Goal: Information Seeking & Learning: Learn about a topic

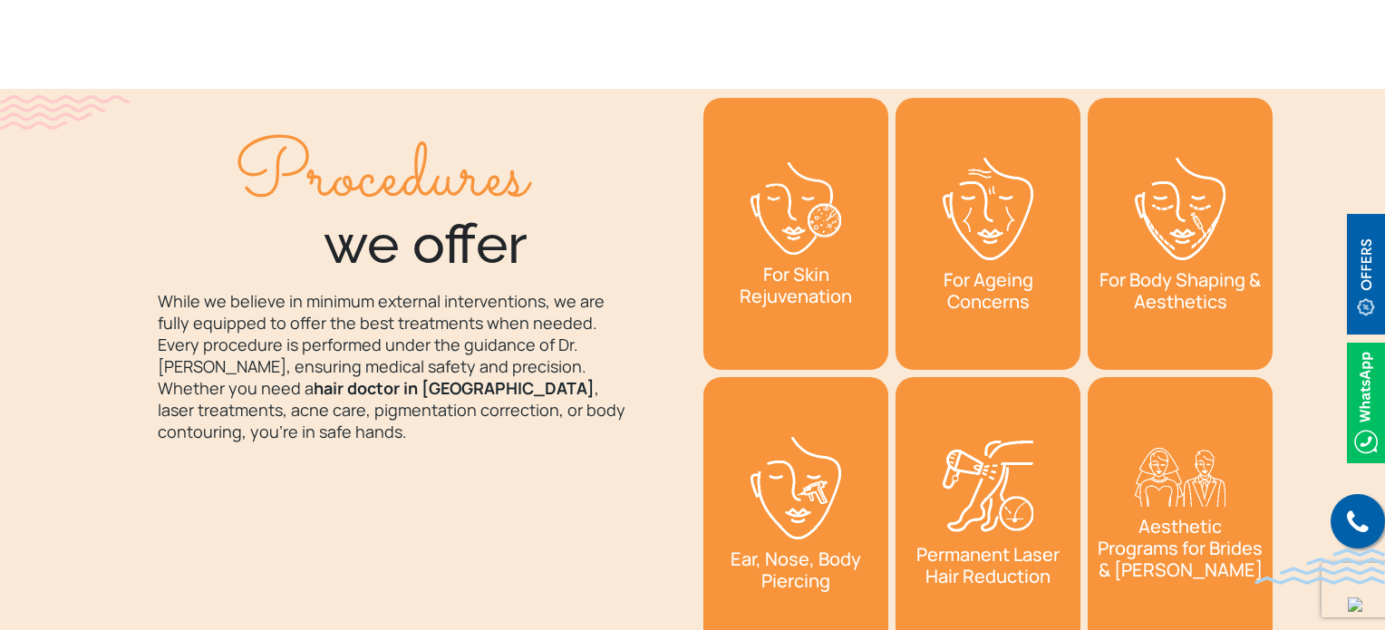
scroll to position [2725, 0]
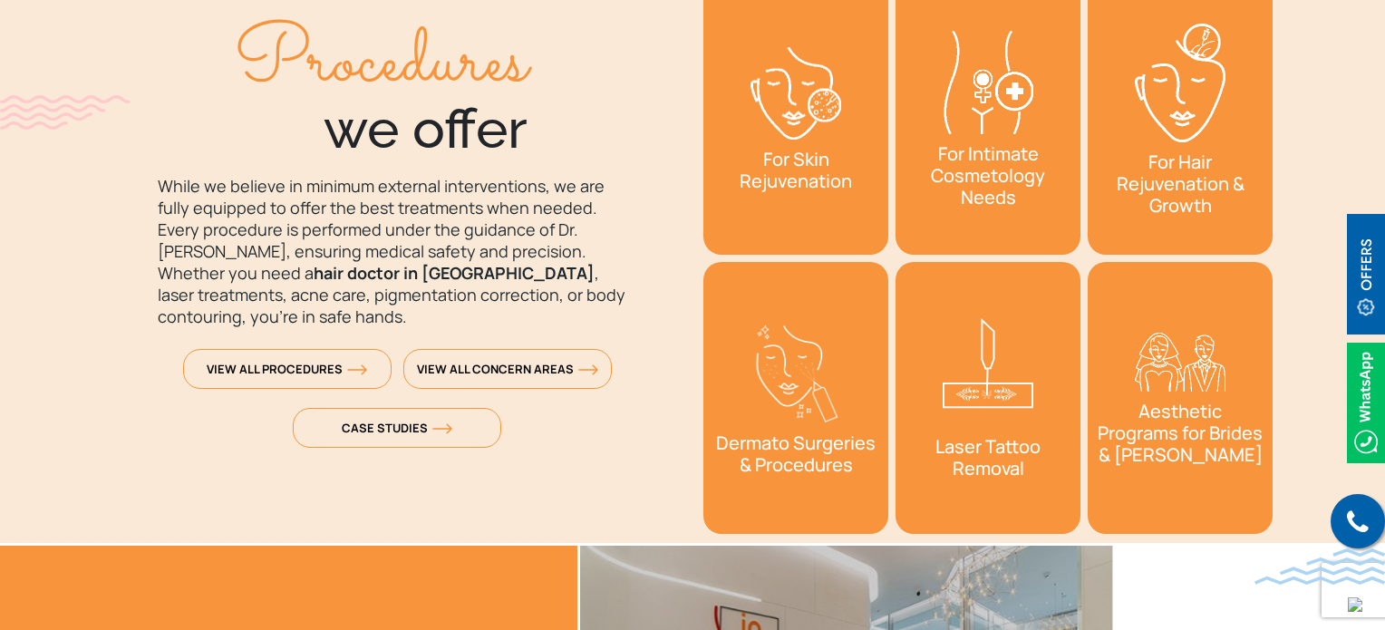
click at [765, 178] on h3 "For Skin Rejuvenation" at bounding box center [795, 171] width 167 height 44
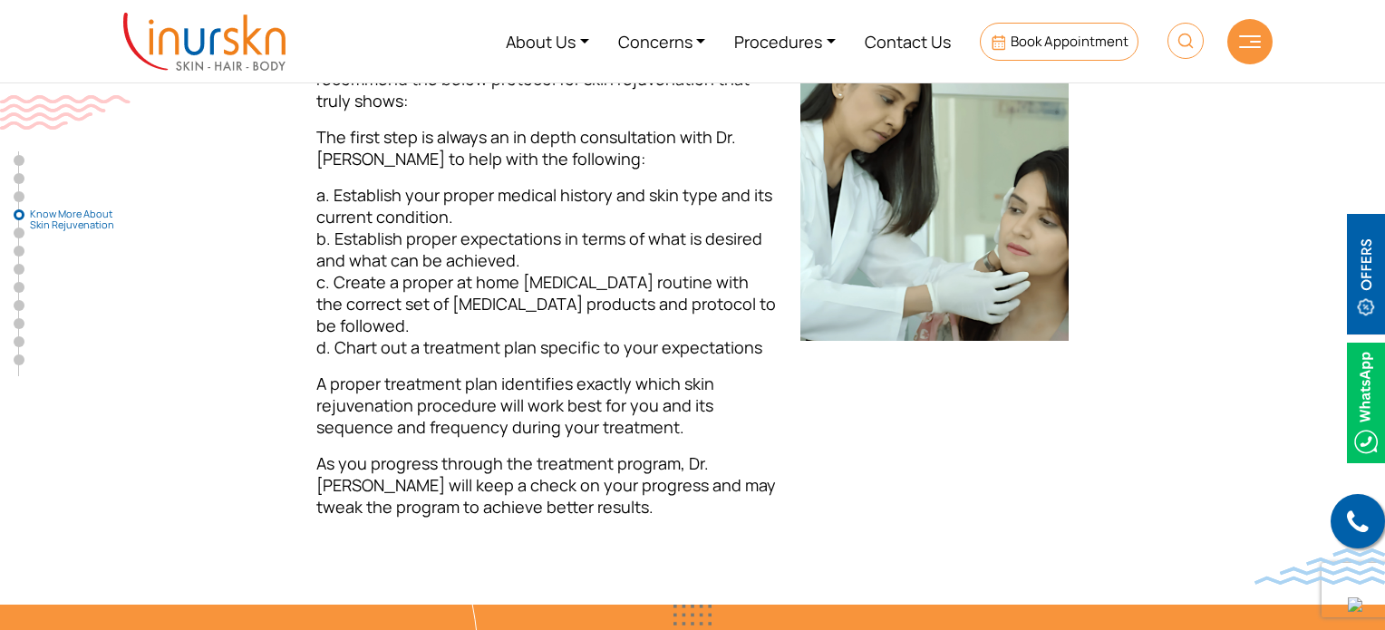
scroll to position [2438, 0]
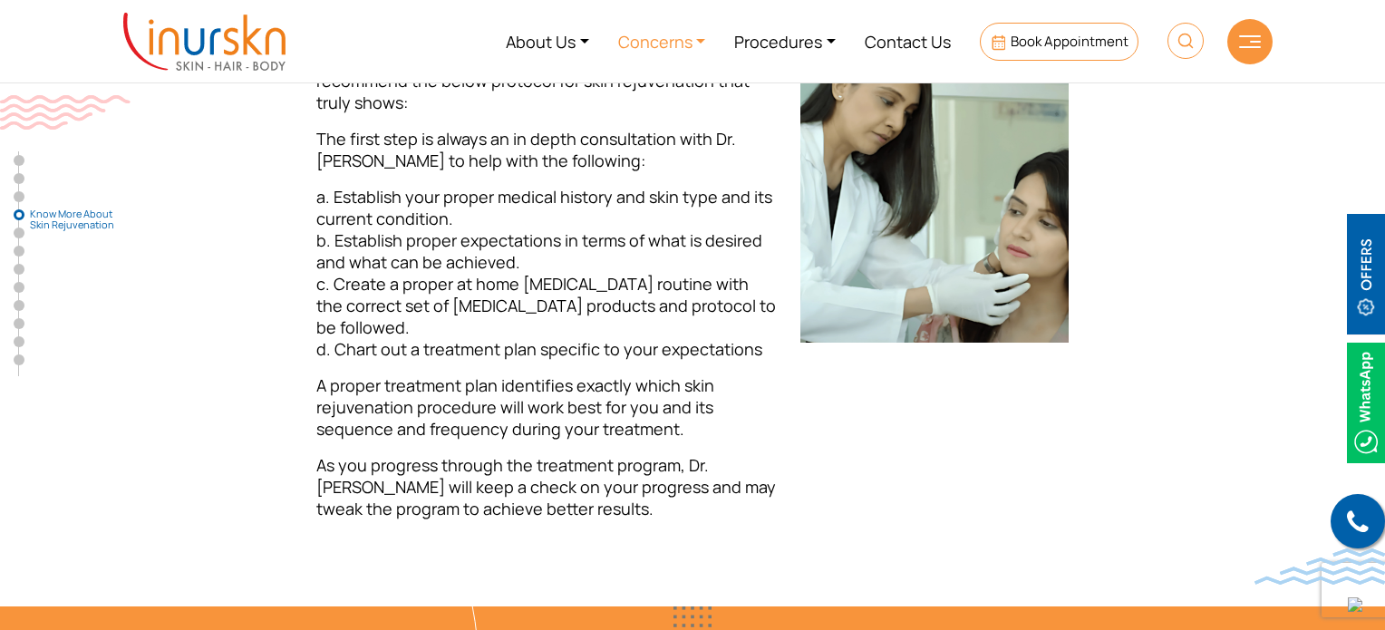
click at [632, 39] on link "Concerns" at bounding box center [662, 41] width 117 height 68
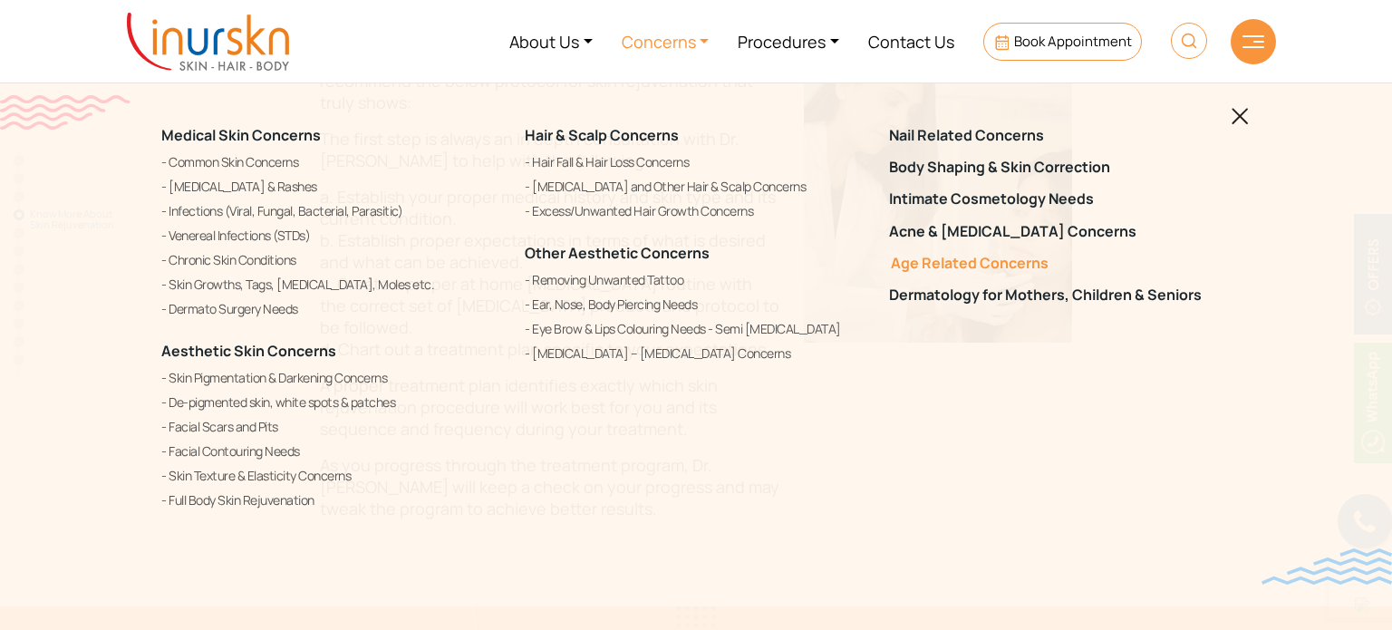
click at [947, 267] on link "Age Related Concerns" at bounding box center [1060, 263] width 342 height 17
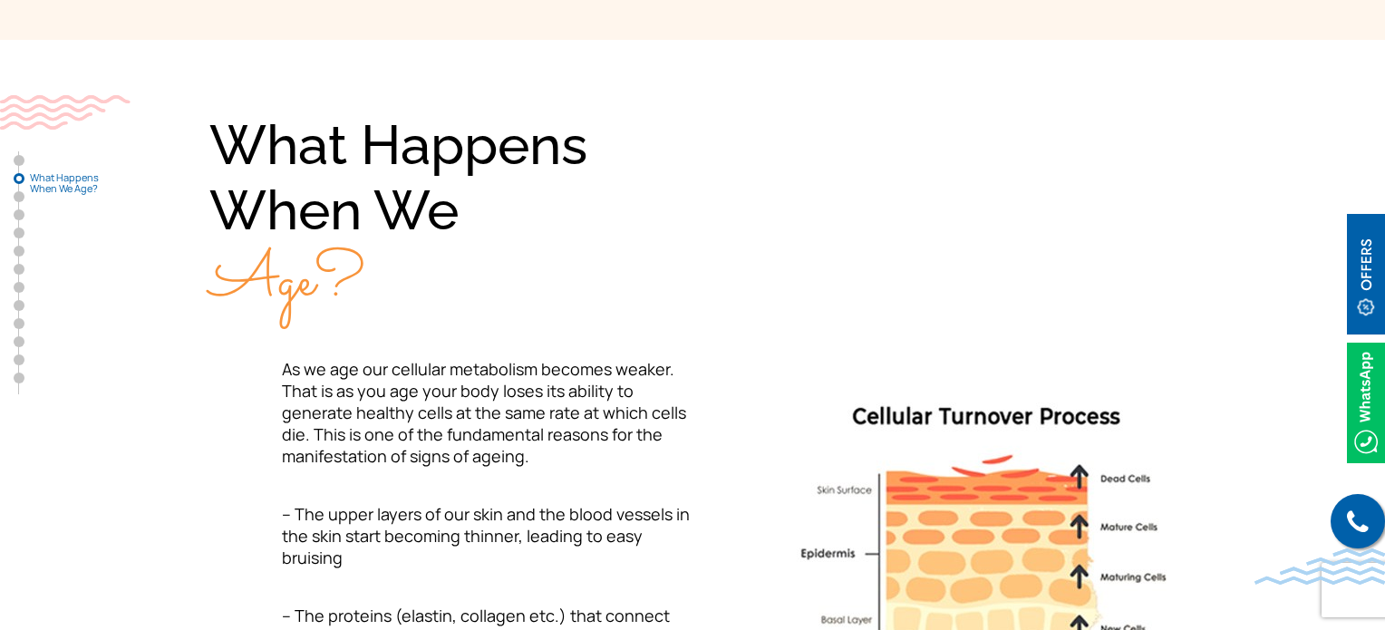
scroll to position [674, 0]
